Goal: Find specific page/section

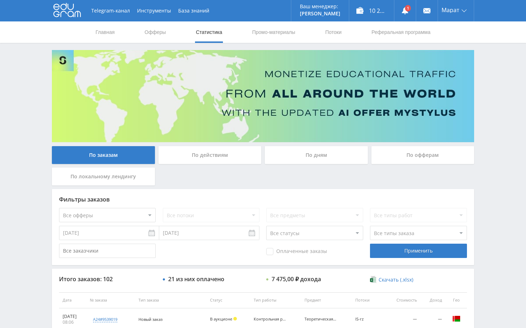
click at [405, 15] on link at bounding box center [404, 10] width 21 height 21
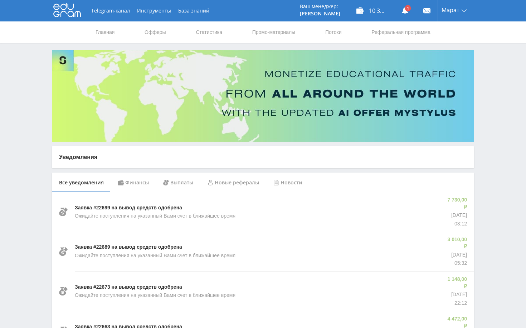
click at [145, 184] on div "Финансы" at bounding box center [133, 183] width 45 height 20
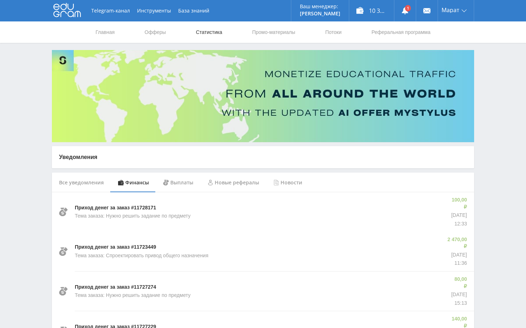
click at [209, 33] on link "Статистика" at bounding box center [209, 31] width 28 height 21
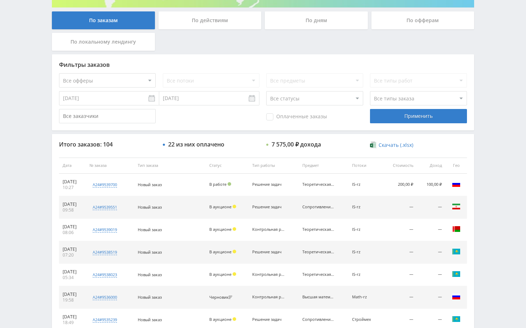
scroll to position [143, 0]
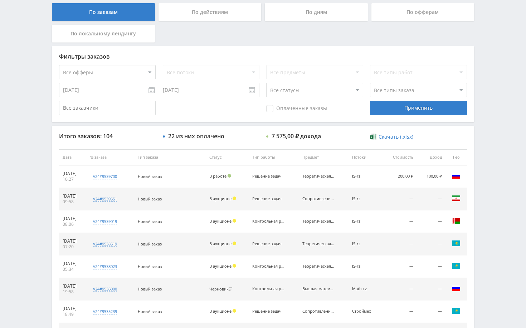
click at [490, 182] on div "Telegram-канал Инструменты База знаний Ваш менеджер: [PERSON_NAME] Online @edug…" at bounding box center [263, 157] width 526 height 600
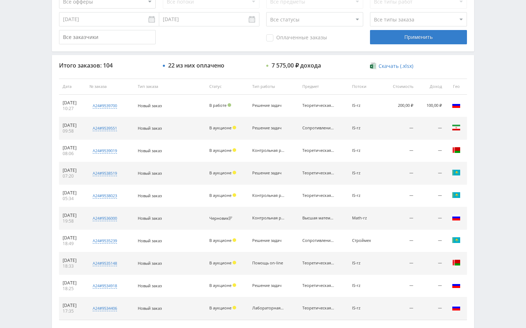
scroll to position [215, 0]
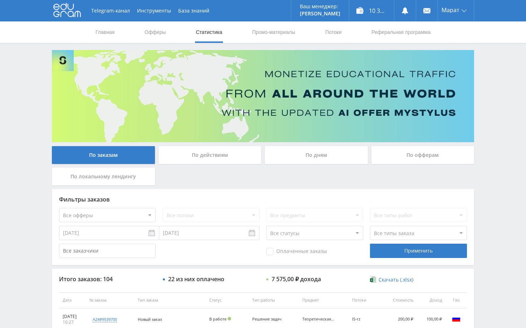
click at [506, 133] on div "Telegram-канал Инструменты База знаний Ваш менеджер: [PERSON_NAME] Online @edug…" at bounding box center [263, 300] width 526 height 600
drag, startPoint x: 489, startPoint y: 100, endPoint x: 494, endPoint y: 84, distance: 16.3
click at [490, 100] on div "Telegram-канал Инструменты База знаний Ваш менеджер: [PERSON_NAME] Online @edug…" at bounding box center [263, 300] width 526 height 600
click at [494, 84] on div "Telegram-канал Инструменты База знаний Ваш менеджер: [PERSON_NAME] Online @edug…" at bounding box center [263, 300] width 526 height 600
